Goal: Information Seeking & Learning: Learn about a topic

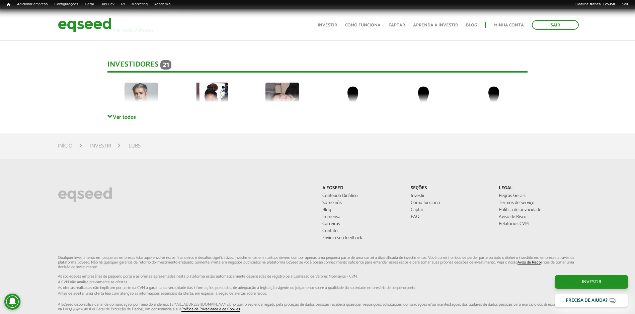
scroll to position [1540, 0]
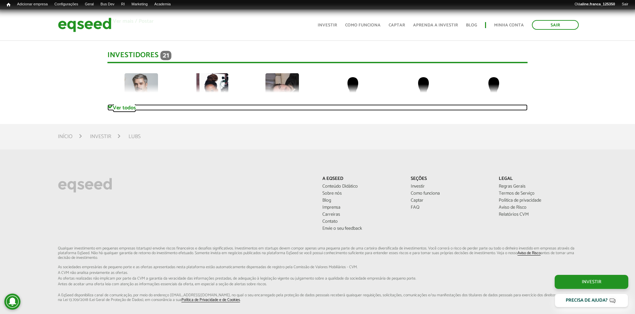
click at [116, 104] on link "Ver todos" at bounding box center [317, 107] width 420 height 6
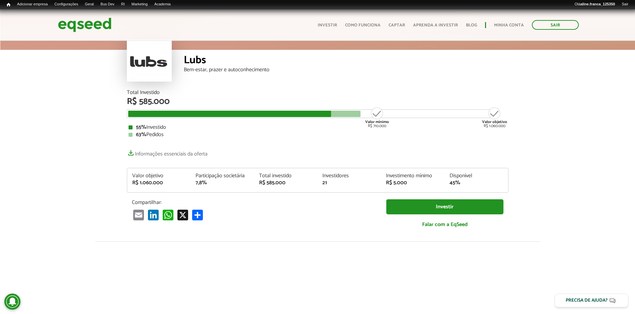
scroll to position [0, 0]
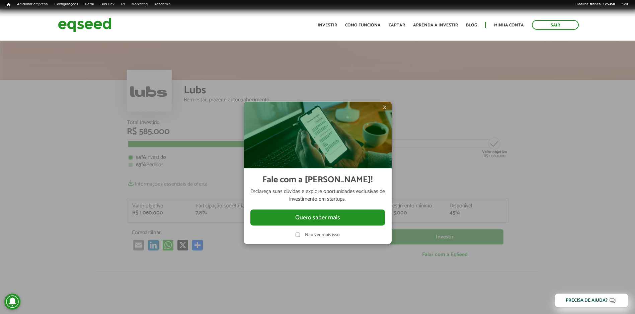
click at [384, 108] on span "×" at bounding box center [385, 107] width 4 height 8
